Goal: Information Seeking & Learning: Learn about a topic

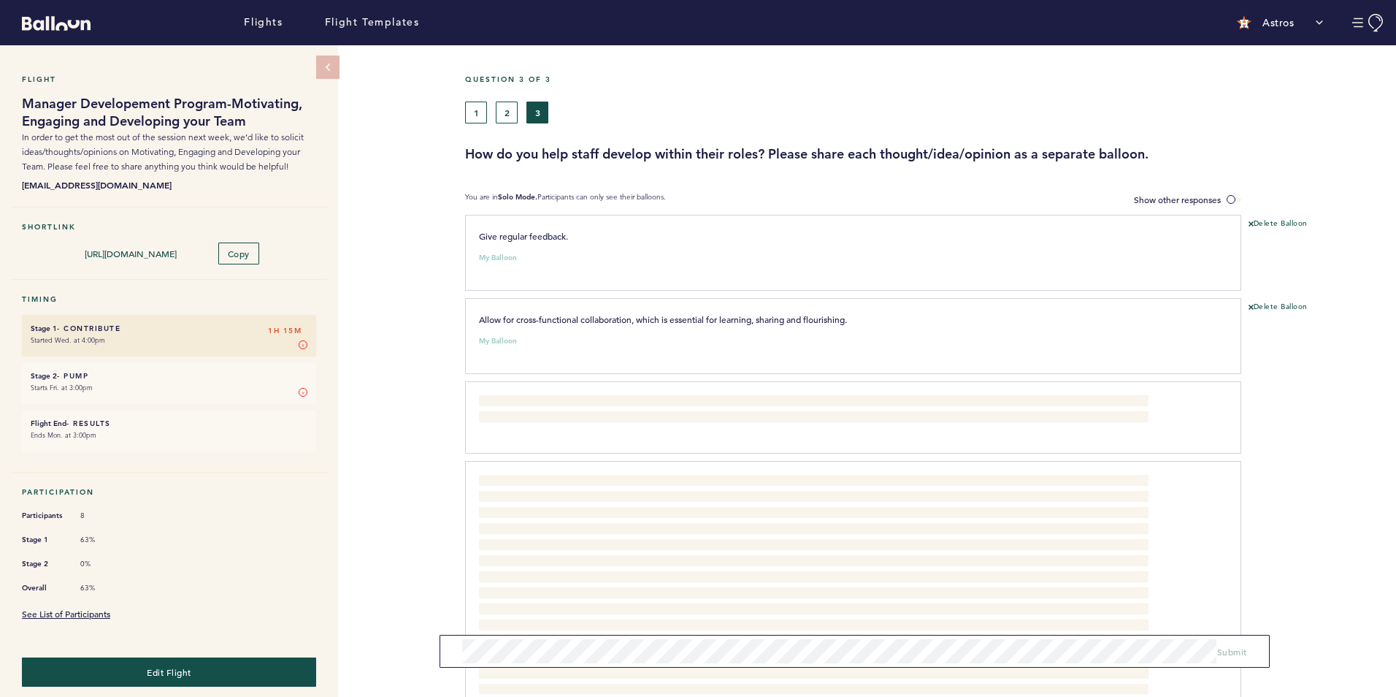
click at [353, 188] on div "Flight Manager Developement Program-Motivating, Engaging and Developing your Te…" at bounding box center [698, 370] width 1396 height 651
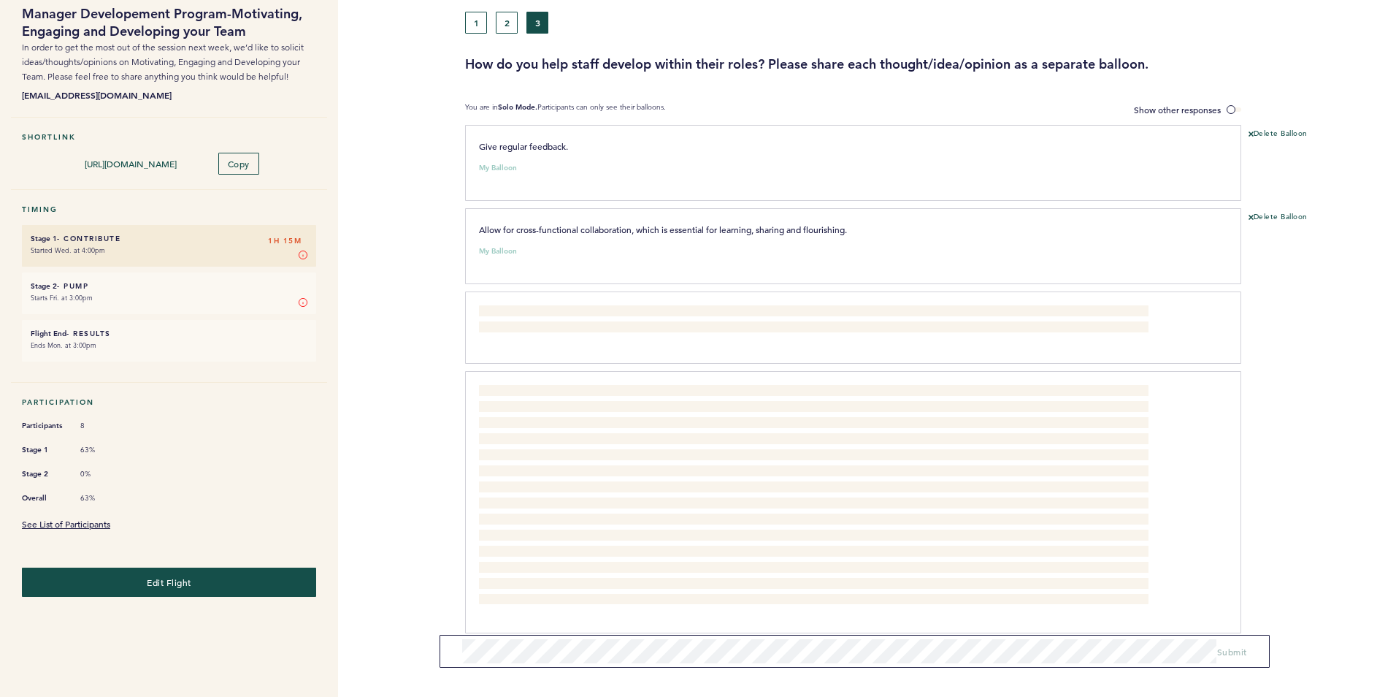
scroll to position [91, 0]
click at [86, 520] on link "See List of Participants" at bounding box center [66, 523] width 88 height 12
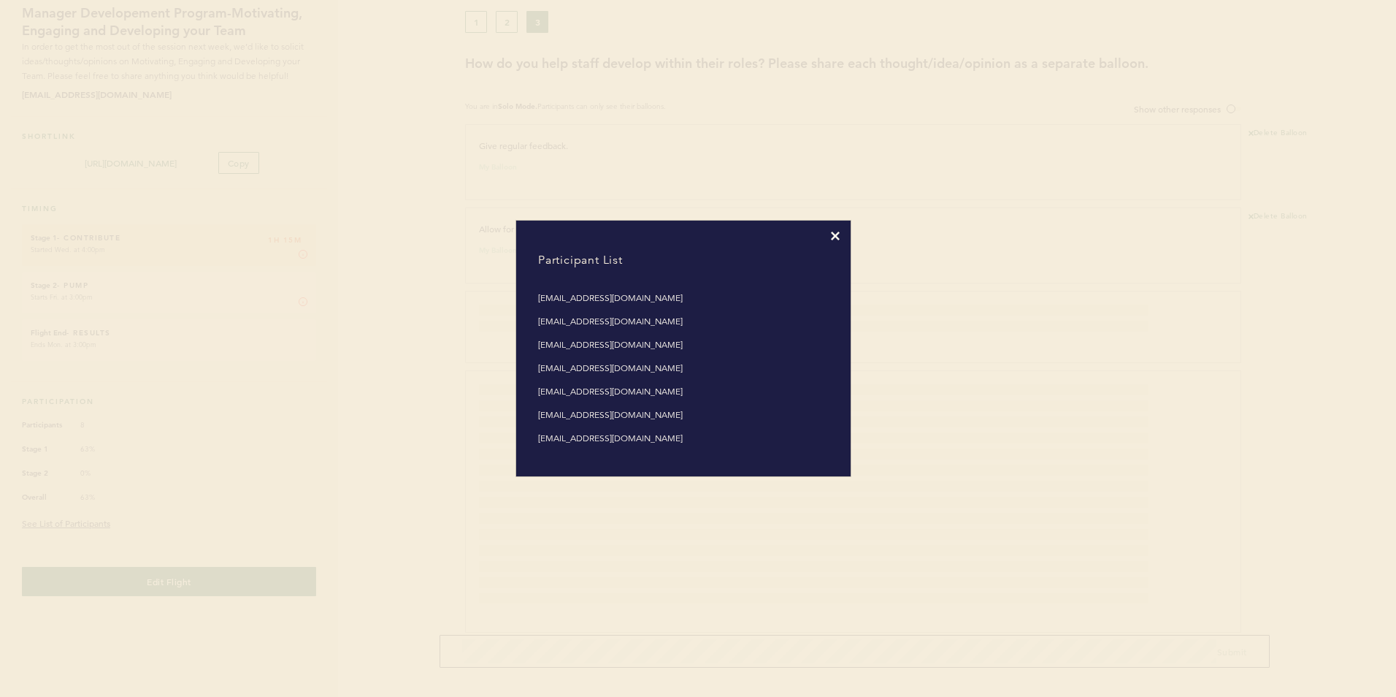
click at [835, 234] on icon at bounding box center [835, 235] width 9 height 9
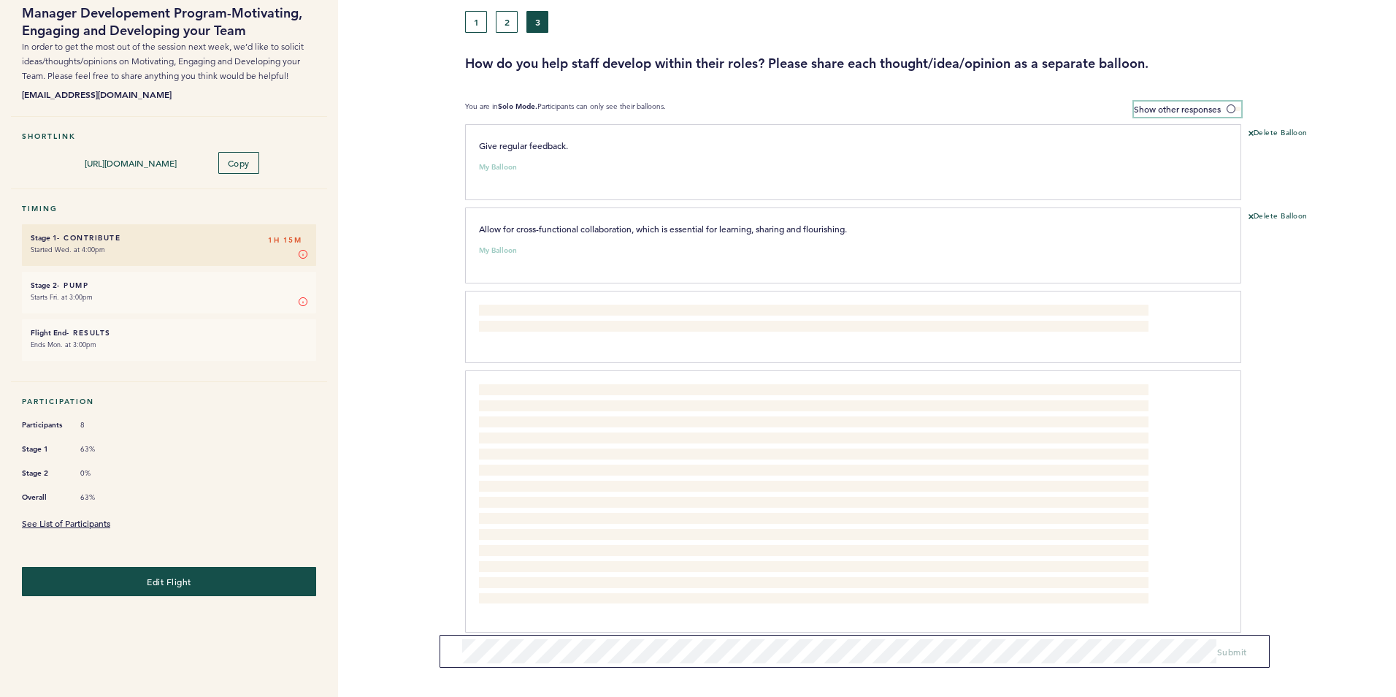
click at [1189, 106] on span "Show other responses" at bounding box center [1177, 109] width 87 height 12
click at [0, 0] on input "Show other responses" at bounding box center [0, 0] width 0 height 0
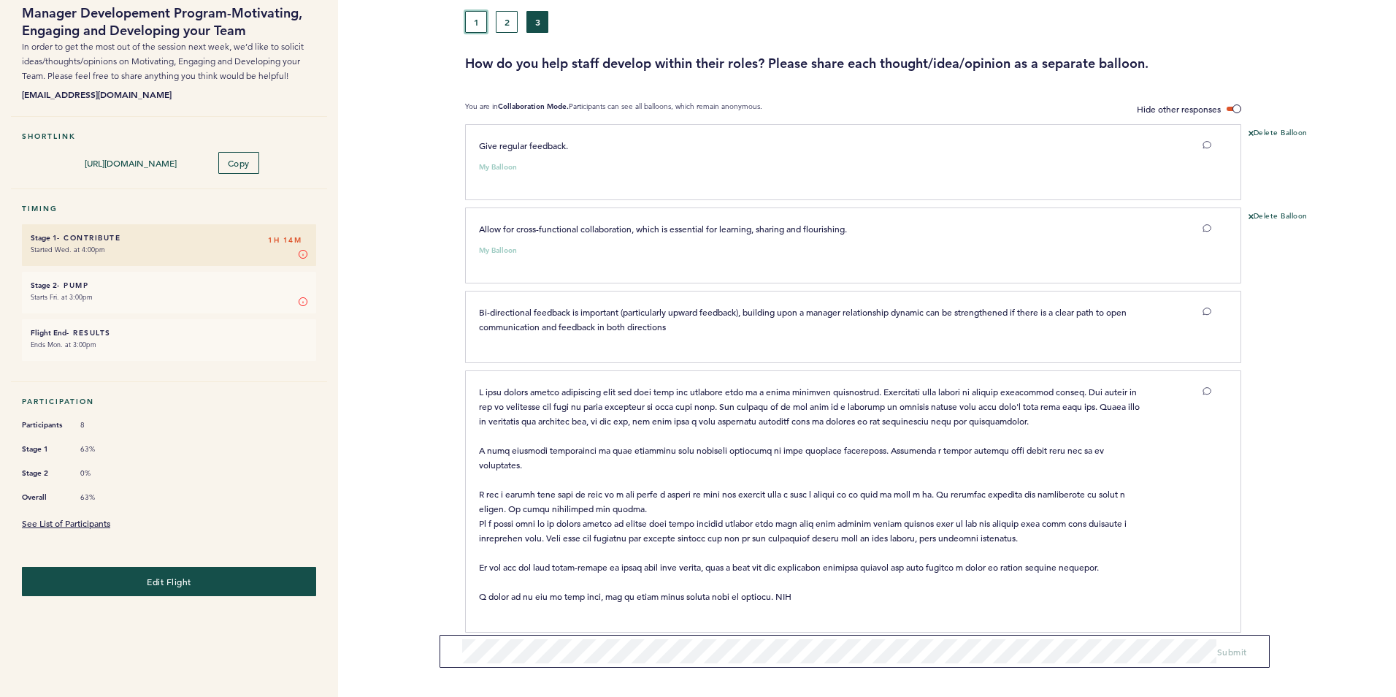
click at [478, 25] on button "1" at bounding box center [476, 22] width 22 height 22
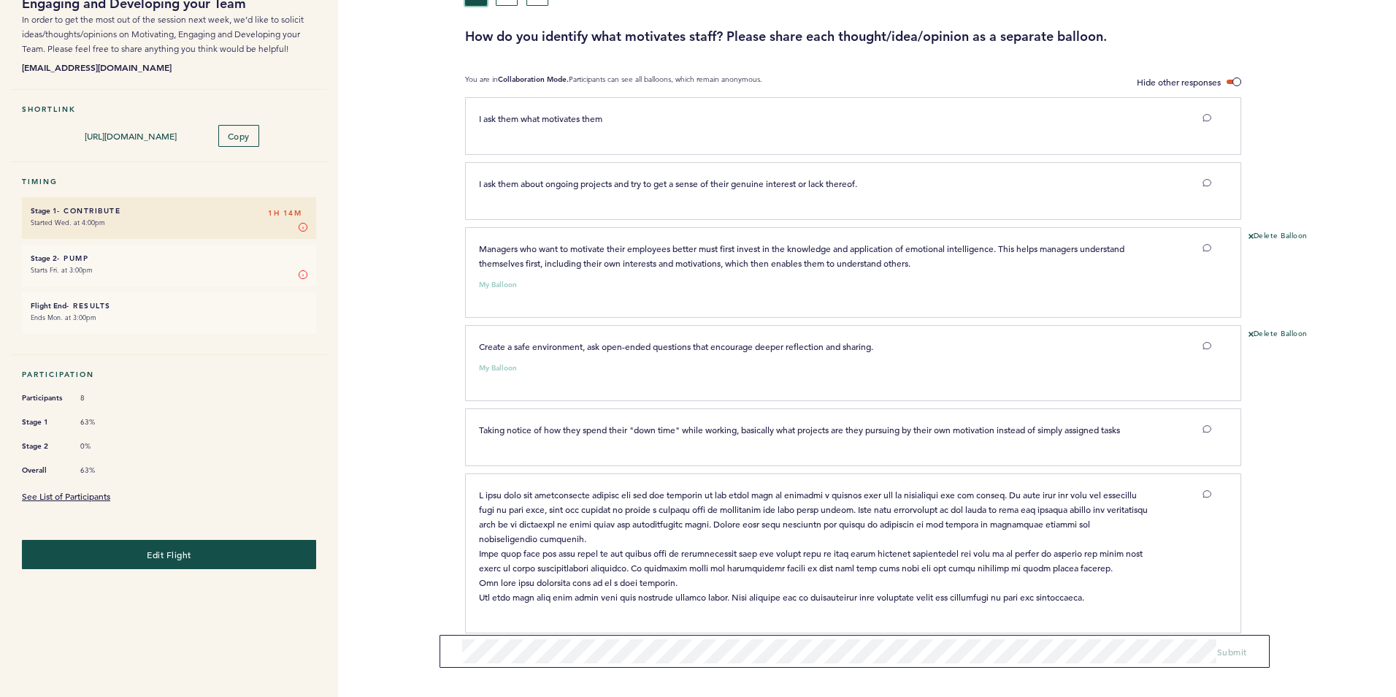
scroll to position [133, 0]
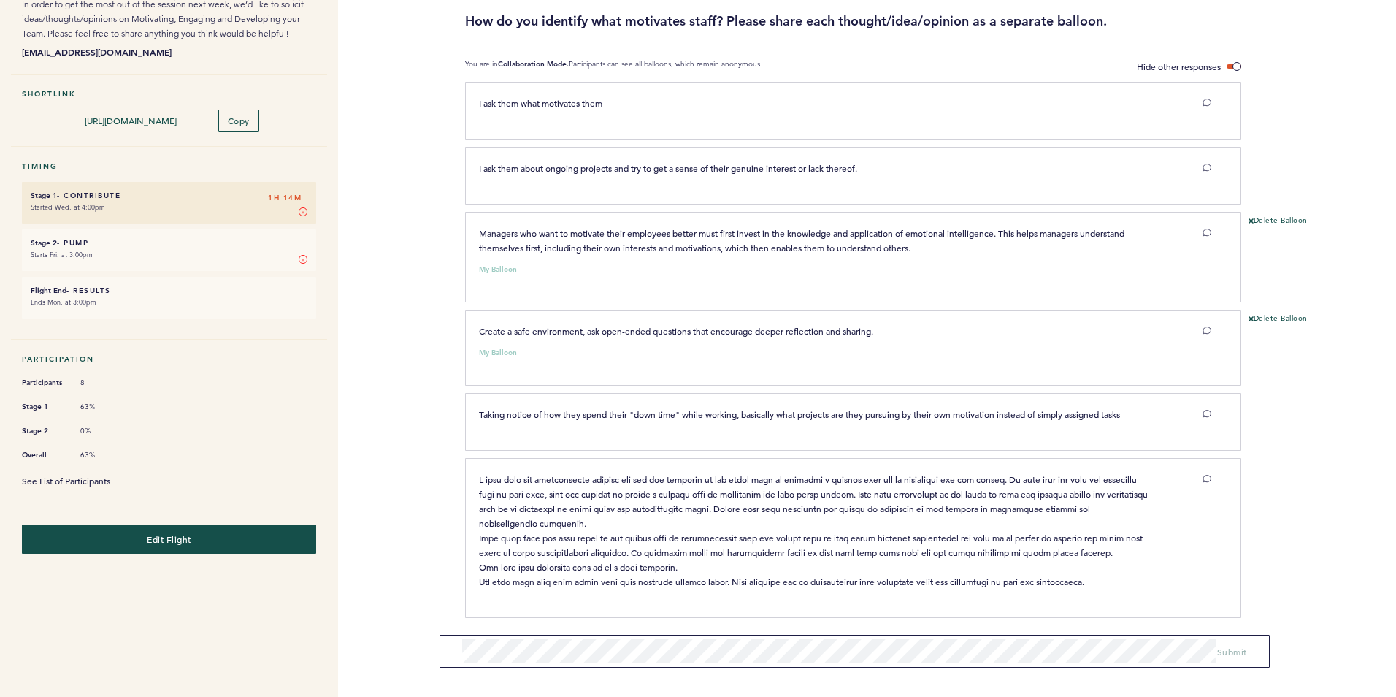
click at [93, 475] on link "See List of Participants" at bounding box center [66, 481] width 88 height 12
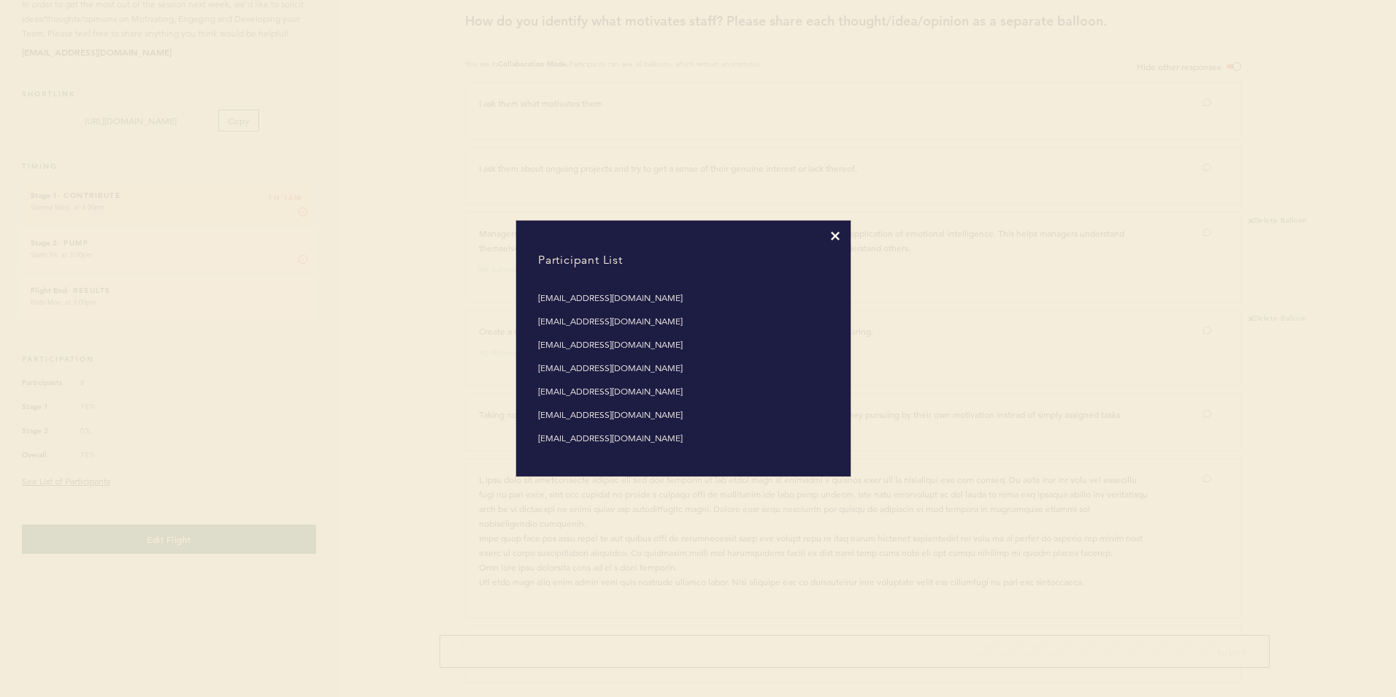
click at [833, 234] on icon at bounding box center [835, 235] width 9 height 9
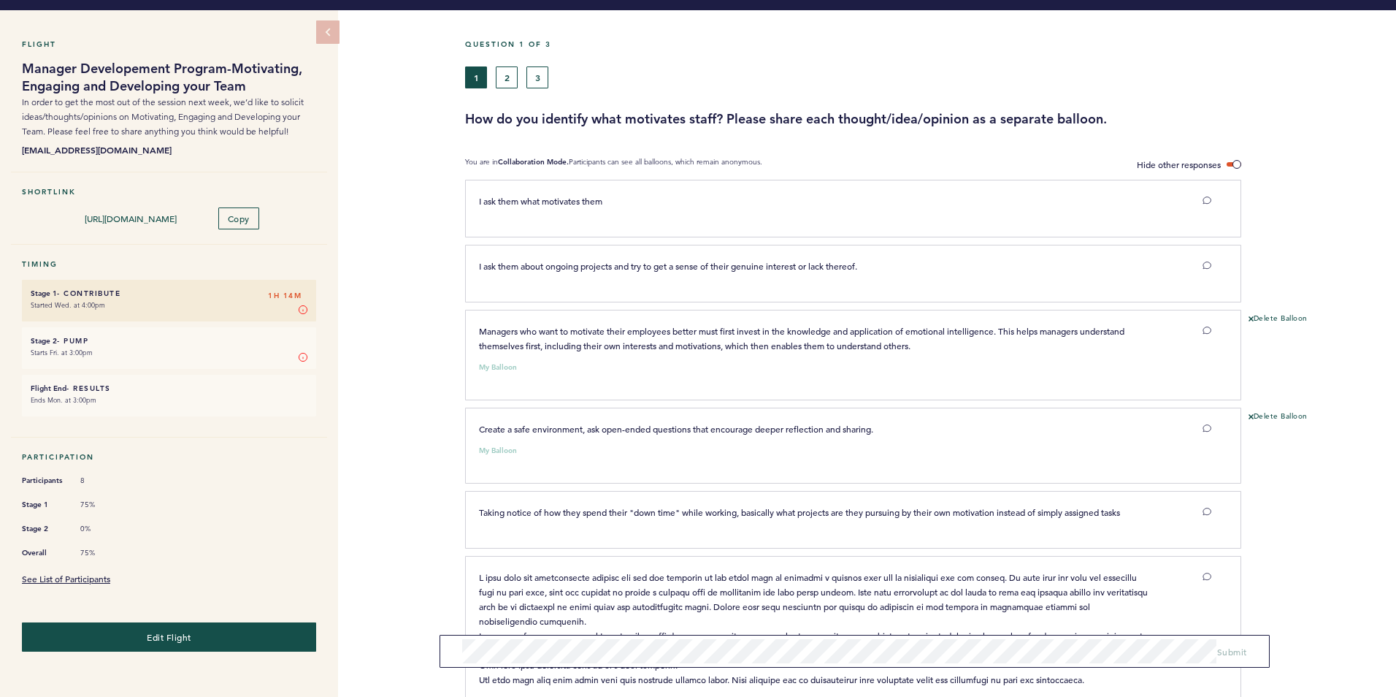
scroll to position [0, 0]
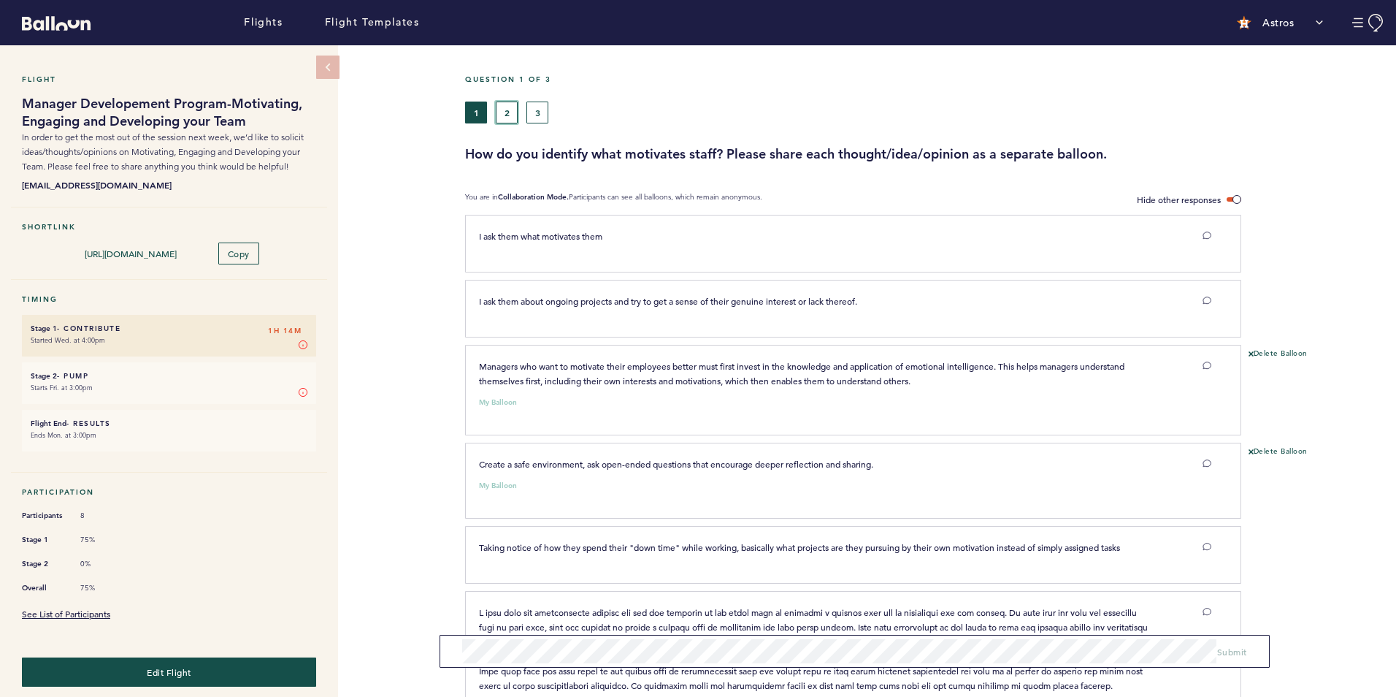
click at [505, 111] on button "2" at bounding box center [507, 112] width 22 height 22
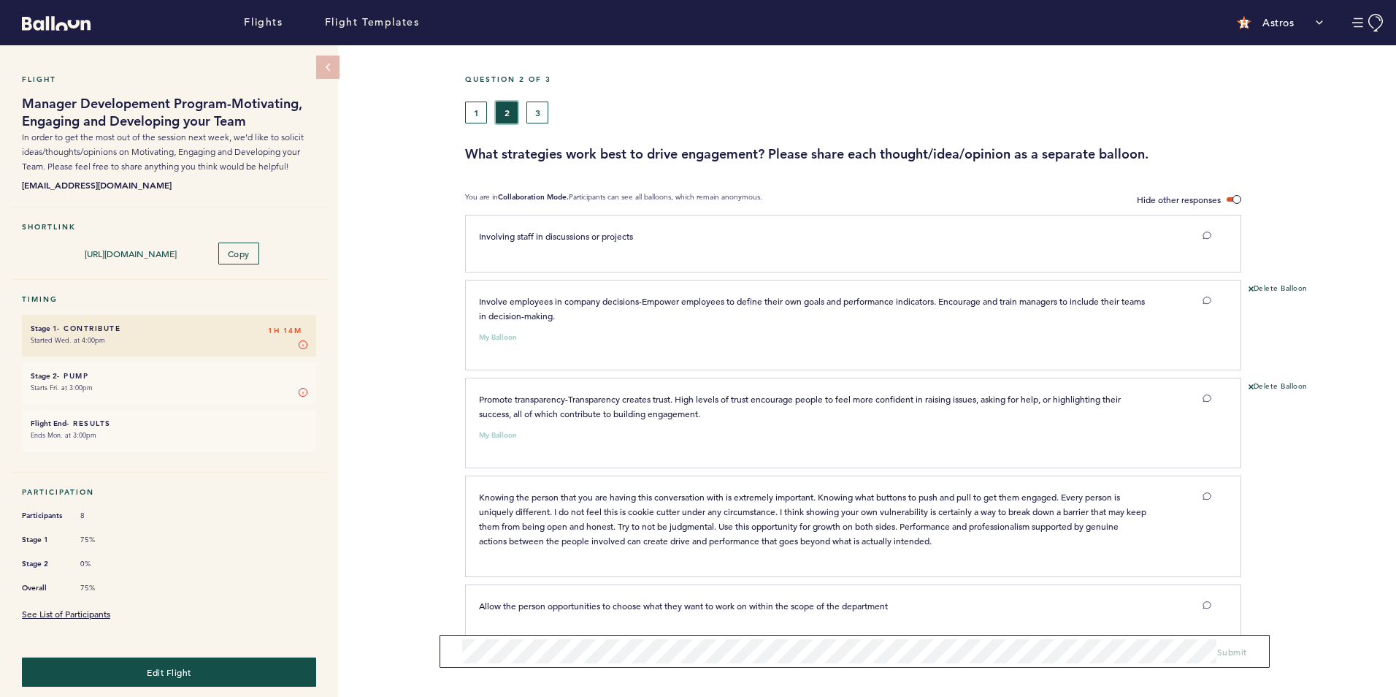
scroll to position [68, 0]
